Goal: Task Accomplishment & Management: Use online tool/utility

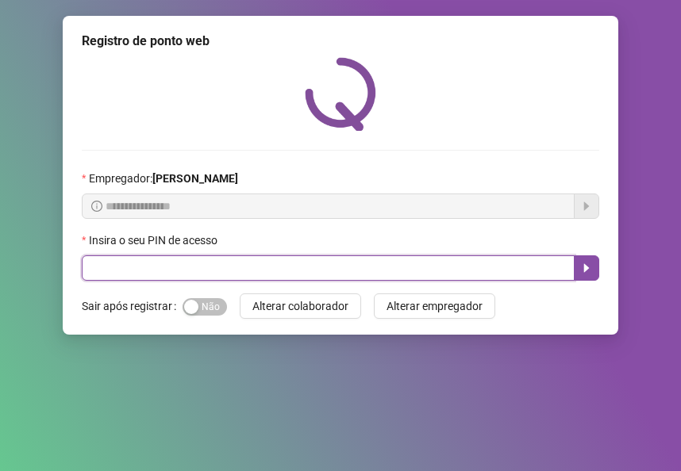
click at [292, 266] on input "text" at bounding box center [328, 268] width 493 height 25
type input "*****"
click at [592, 260] on button "button" at bounding box center [586, 268] width 25 height 25
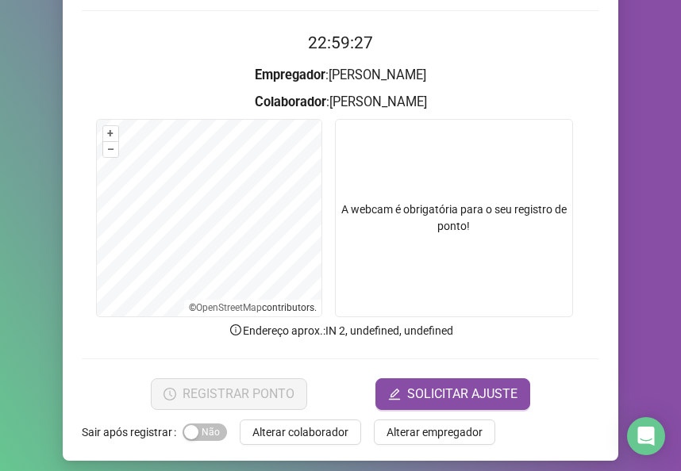
scroll to position [148, 0]
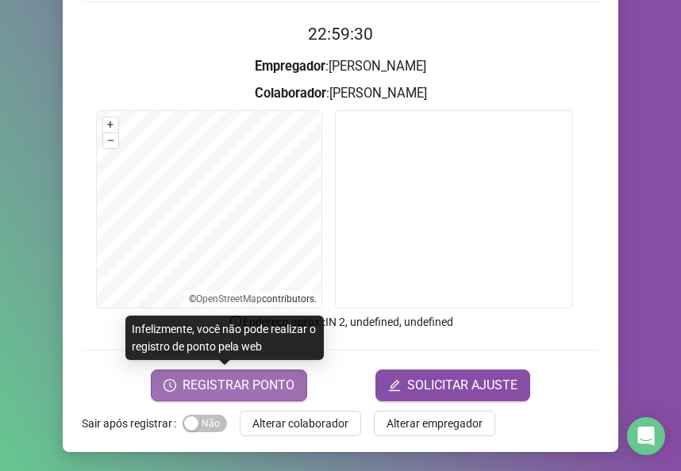
click at [175, 376] on button "REGISTRAR PONTO" at bounding box center [229, 386] width 156 height 32
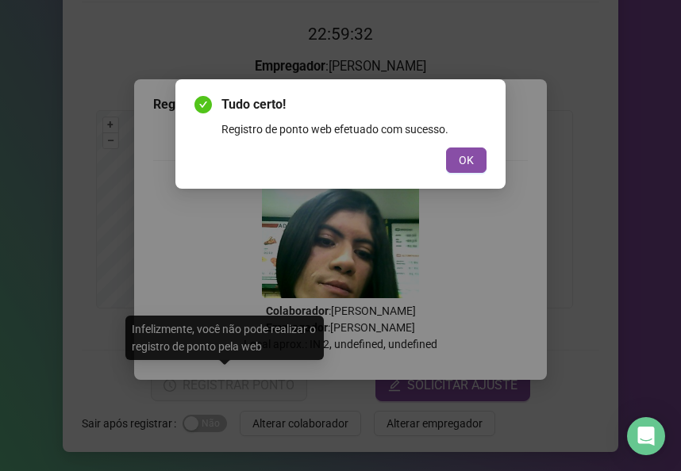
click at [466, 173] on div "Tudo certo! Registro de ponto web efetuado com sucesso. OK" at bounding box center [340, 134] width 330 height 110
click at [459, 160] on span "OK" at bounding box center [466, 160] width 15 height 17
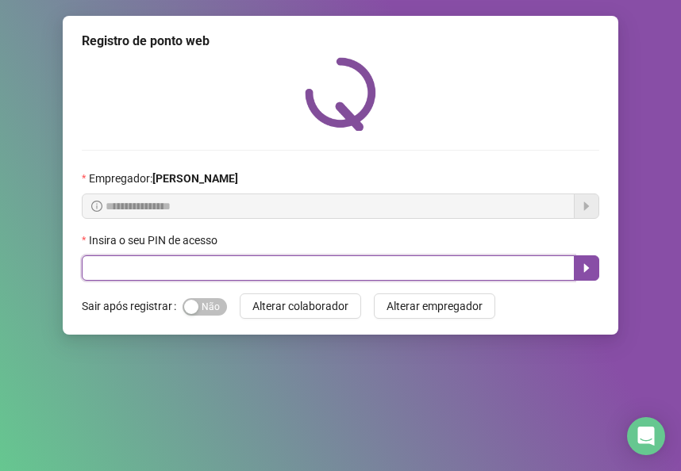
click at [121, 265] on input "text" at bounding box center [328, 268] width 493 height 25
type input "*****"
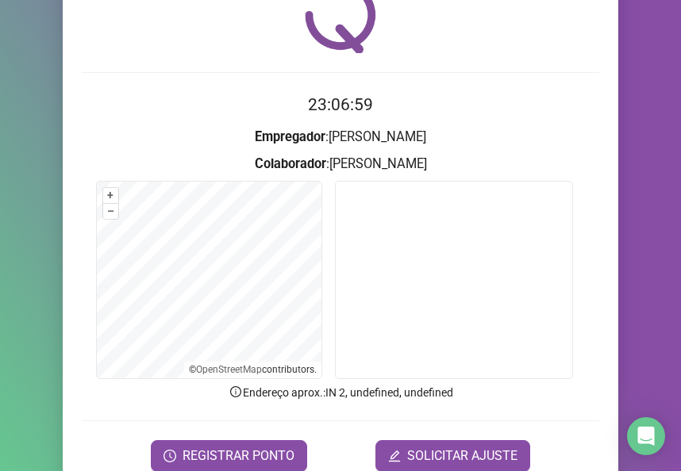
scroll to position [85, 0]
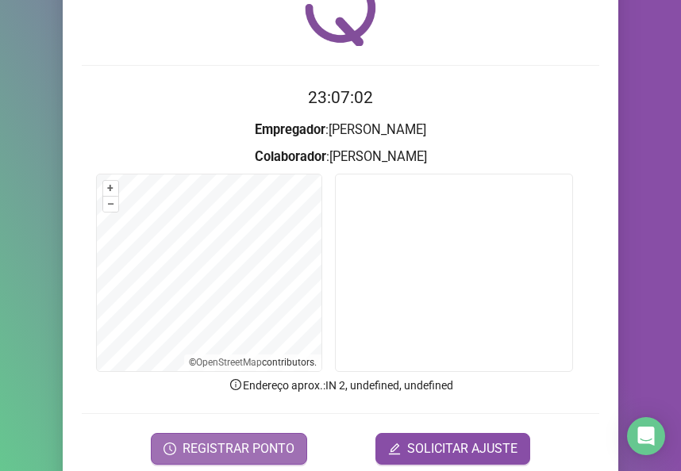
click at [225, 447] on span "REGISTRAR PONTO" at bounding box center [239, 449] width 112 height 19
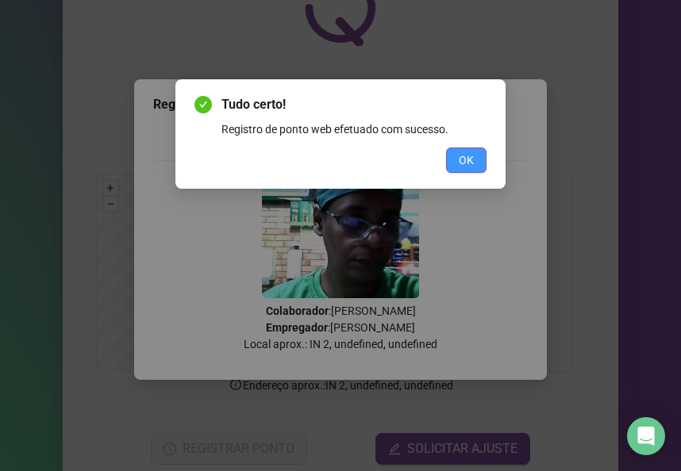
click at [471, 158] on span "OK" at bounding box center [466, 160] width 15 height 17
